Goal: Navigation & Orientation: Find specific page/section

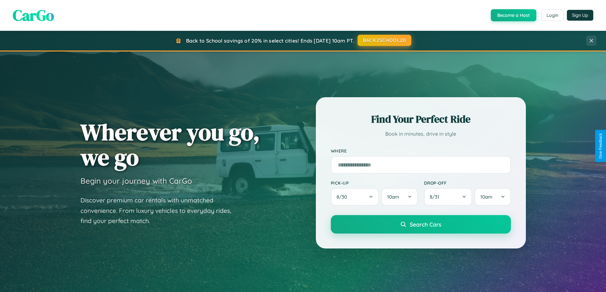
click at [384, 40] on button "BACK2SCHOOL20" at bounding box center [385, 40] width 54 height 11
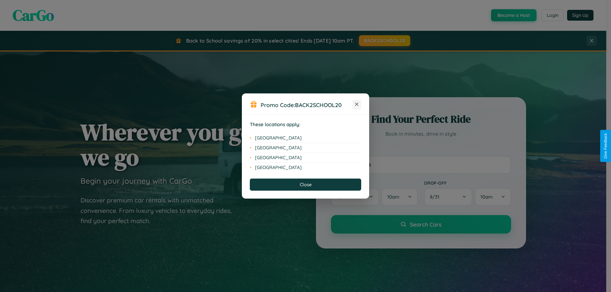
click at [357, 105] on icon at bounding box center [357, 105] width 4 height 4
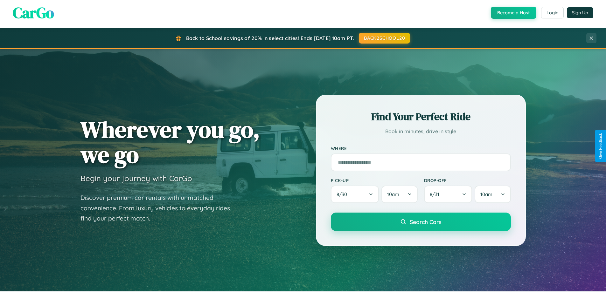
scroll to position [274, 0]
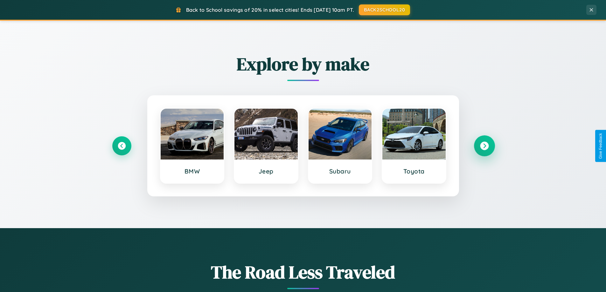
click at [484, 146] on icon at bounding box center [484, 146] width 9 height 9
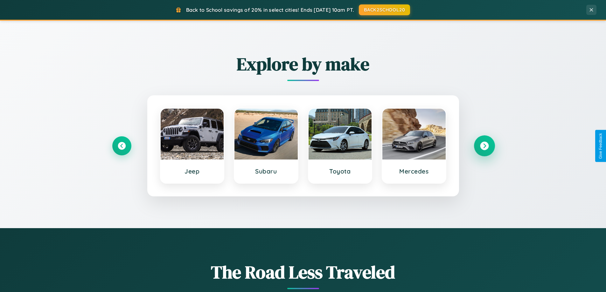
click at [484, 146] on icon at bounding box center [484, 146] width 9 height 9
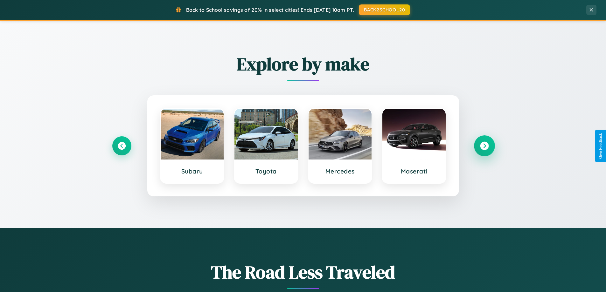
click at [484, 146] on icon at bounding box center [484, 146] width 9 height 9
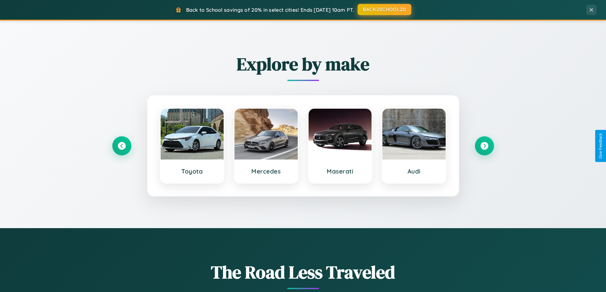
click at [384, 10] on button "BACK2SCHOOL20" at bounding box center [385, 9] width 54 height 11
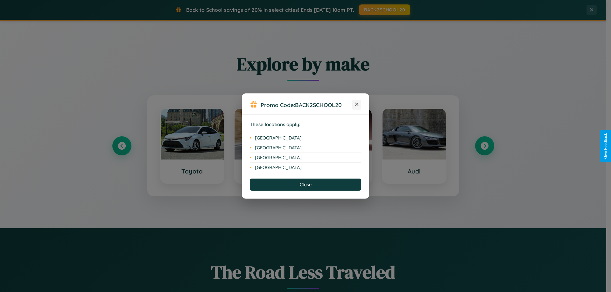
click at [357, 105] on icon at bounding box center [357, 105] width 4 height 4
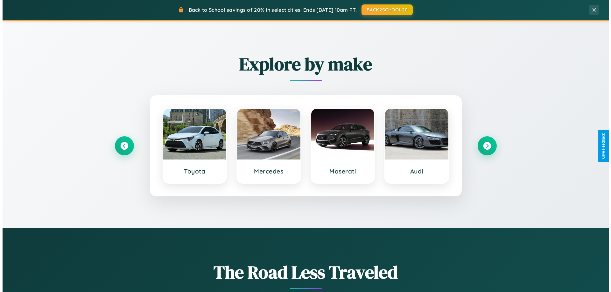
scroll to position [0, 0]
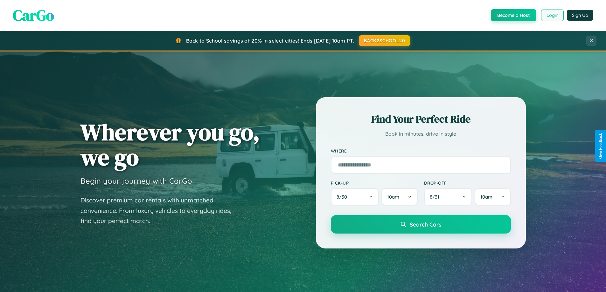
click at [552, 15] on button "Login" at bounding box center [552, 15] width 23 height 11
